Goal: Task Accomplishment & Management: Use online tool/utility

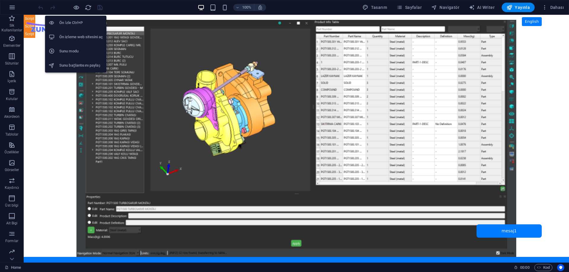
click at [75, 36] on h6 "Ön izleme web sitesini aç" at bounding box center [81, 36] width 44 height 7
click at [81, 38] on h6 "Ön izleme web sitesini aç" at bounding box center [81, 36] width 44 height 7
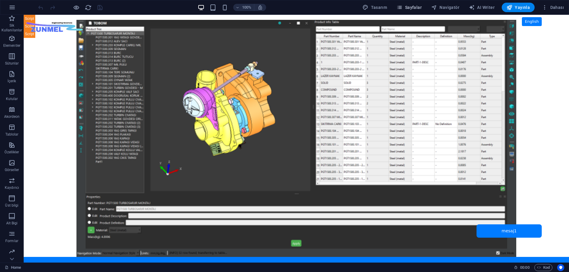
click at [413, 4] on button "Sayfalar" at bounding box center [409, 7] width 30 height 9
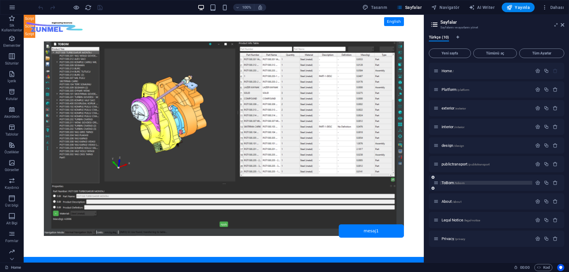
click at [449, 183] on span "ToBom /tobom" at bounding box center [453, 183] width 23 height 4
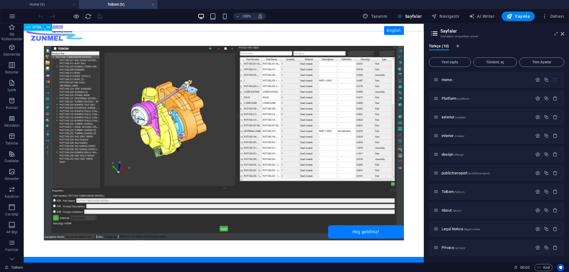
click at [34, 26] on span "HTML" at bounding box center [38, 27] width 10 height 4
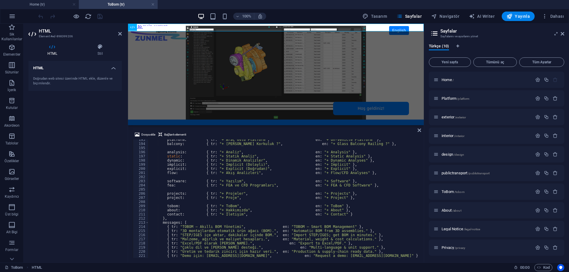
scroll to position [852, 0]
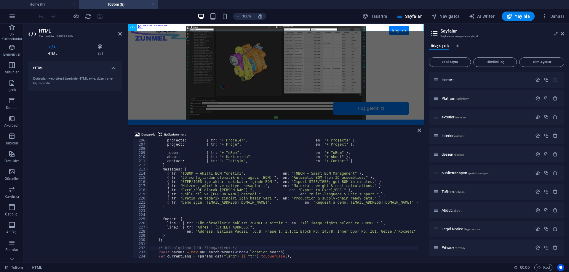
click at [293, 250] on div "projects : { tr : "+ Projeler" , en : "+ Projects" } , project : { tr : "+ Proj…" at bounding box center [282, 201] width 269 height 127
type textarea "/* Dil algılama (URL ?lang=tr|en) */"
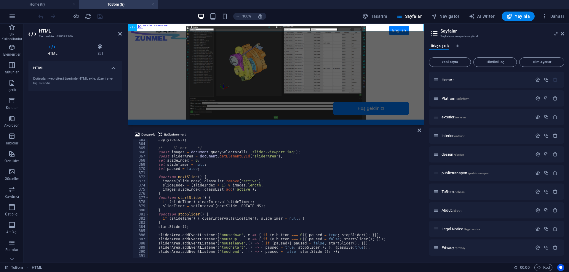
scroll to position [1468, 0]
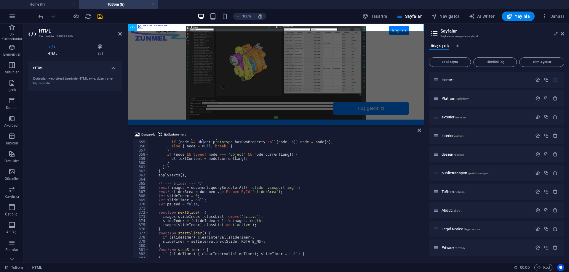
drag, startPoint x: 419, startPoint y: 234, endPoint x: 421, endPoint y: 164, distance: 69.7
click at [414, 145] on div "Dosya ekle Bağlantı elementi 354 355 356 357 358 359 360 361 362 363 364 365 36…" at bounding box center [276, 195] width 296 height 136
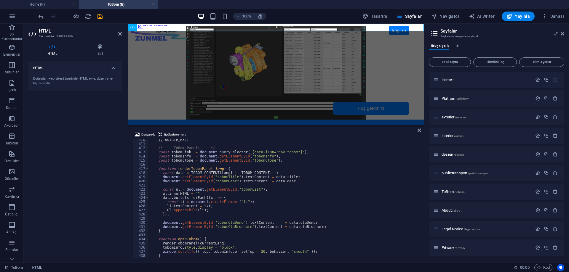
scroll to position [1770, 0]
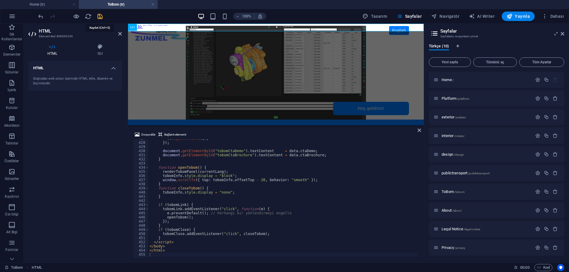
drag, startPoint x: 99, startPoint y: 15, endPoint x: 75, endPoint y: 8, distance: 25.4
click at [99, 15] on icon "save" at bounding box center [100, 16] width 7 height 7
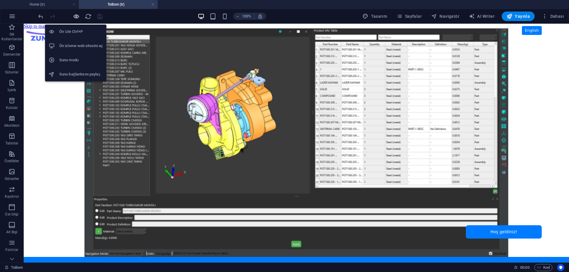
click at [76, 17] on icon "button" at bounding box center [76, 16] width 7 height 7
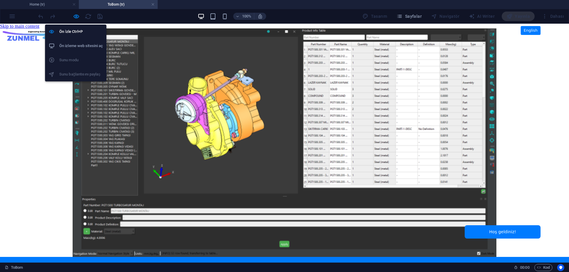
click at [72, 46] on h6 "Ön izleme web sitesini aç" at bounding box center [81, 45] width 44 height 7
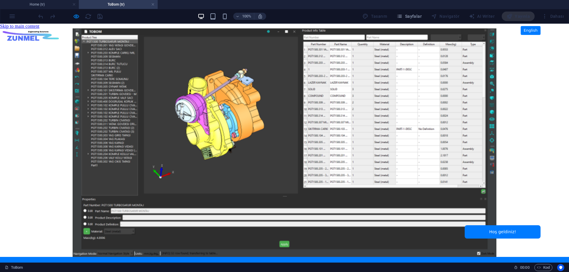
click at [14, 29] on img at bounding box center [30, 35] width 59 height 20
click at [14, 28] on img at bounding box center [30, 35] width 59 height 20
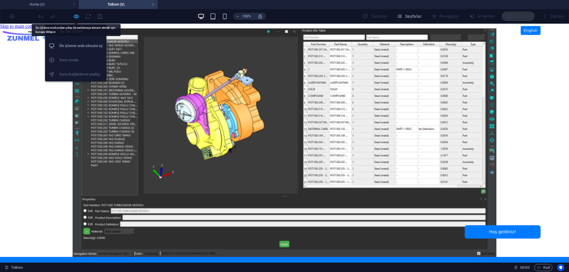
click at [75, 17] on icon "button" at bounding box center [76, 16] width 7 height 7
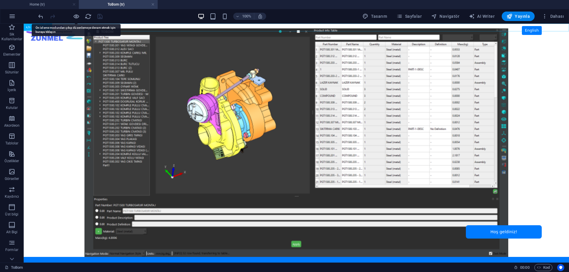
click at [29, 29] on icon at bounding box center [28, 27] width 4 height 7
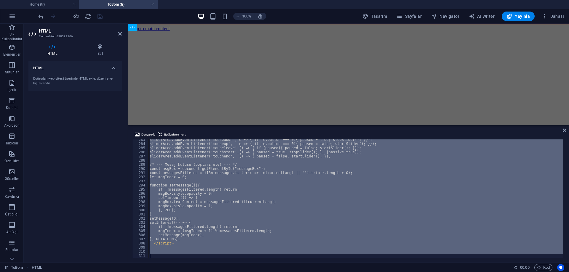
scroll to position [1172, 0]
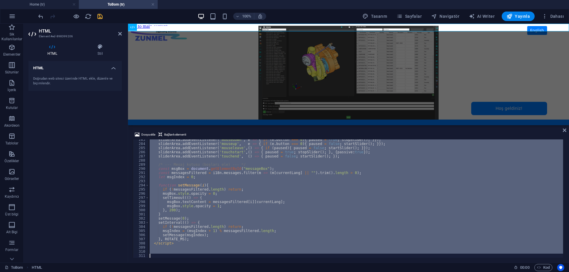
click at [218, 201] on div "sliderArea . addEventListener ( 'mousedown' , e => { if ( e . button === 0 ) { …" at bounding box center [355, 199] width 415 height 119
type textarea "msgBox.textContent = messagesFiltered[i][currentLang];"
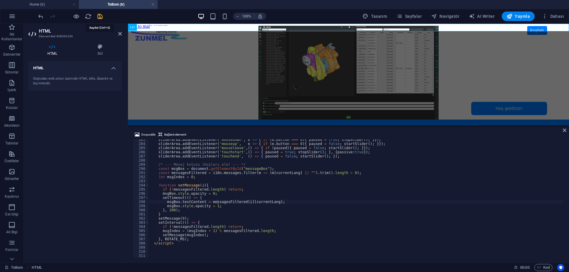
click at [101, 15] on icon "save" at bounding box center [100, 16] width 7 height 7
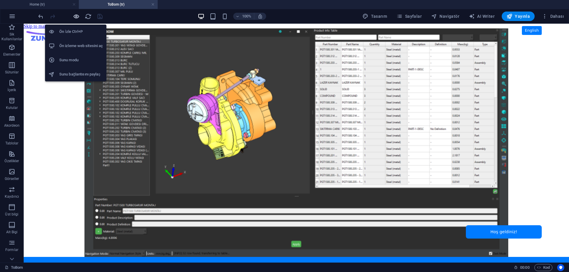
click at [77, 18] on icon "button" at bounding box center [76, 16] width 7 height 7
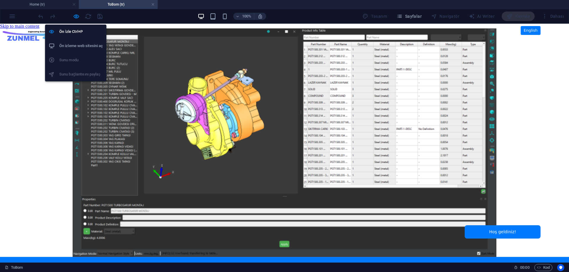
click at [81, 47] on h6 "Ön izleme web sitesini aç" at bounding box center [81, 45] width 44 height 7
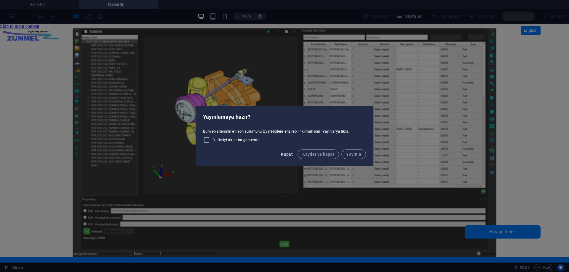
click at [291, 155] on span "Kapat" at bounding box center [287, 154] width 12 height 5
